Goal: Check status: Check status

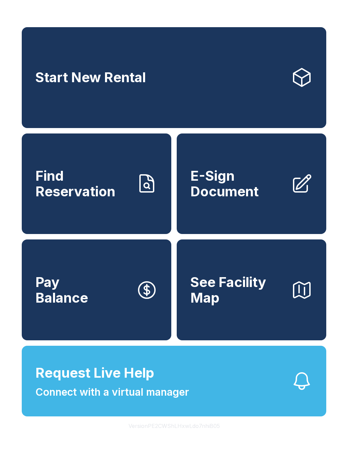
click at [122, 199] on span "Find Reservation" at bounding box center [82, 183] width 95 height 31
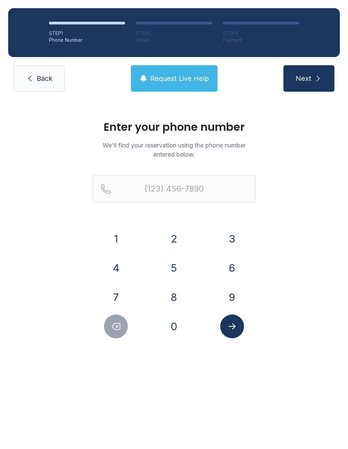
click at [232, 247] on button "3" at bounding box center [232, 239] width 24 height 24
click at [178, 338] on button "0" at bounding box center [174, 327] width 24 height 24
click at [238, 244] on button "3" at bounding box center [232, 239] width 24 height 24
click at [227, 274] on button "6" at bounding box center [232, 268] width 24 height 24
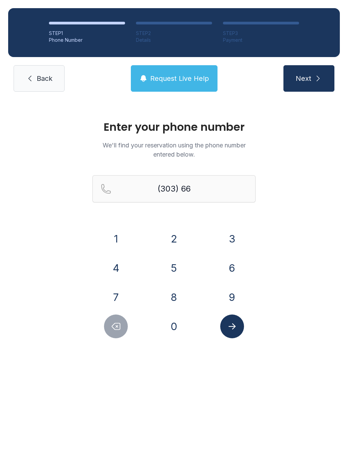
click at [177, 291] on button "8" at bounding box center [174, 297] width 24 height 24
click at [231, 237] on button "3" at bounding box center [232, 239] width 24 height 24
click at [121, 261] on button "4" at bounding box center [116, 268] width 24 height 24
click at [112, 293] on button "7" at bounding box center [116, 297] width 24 height 24
click at [233, 291] on button "9" at bounding box center [232, 297] width 24 height 24
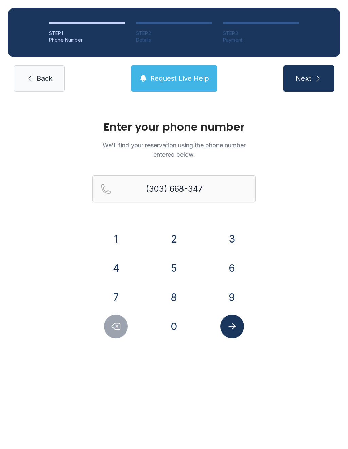
type input "[PHONE_NUMBER]"
click at [230, 331] on icon "Submit lookup form" at bounding box center [232, 326] width 10 height 10
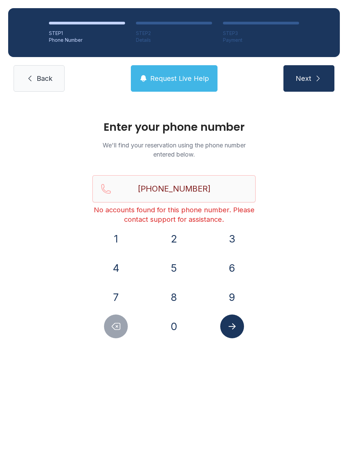
click at [44, 78] on span "Back" at bounding box center [45, 79] width 16 height 10
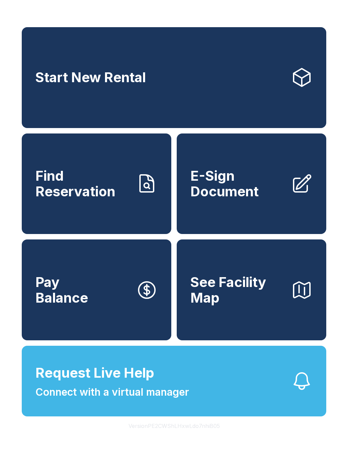
click at [241, 305] on span "See Facility Map" at bounding box center [237, 290] width 95 height 31
